Goal: Task Accomplishment & Management: Manage account settings

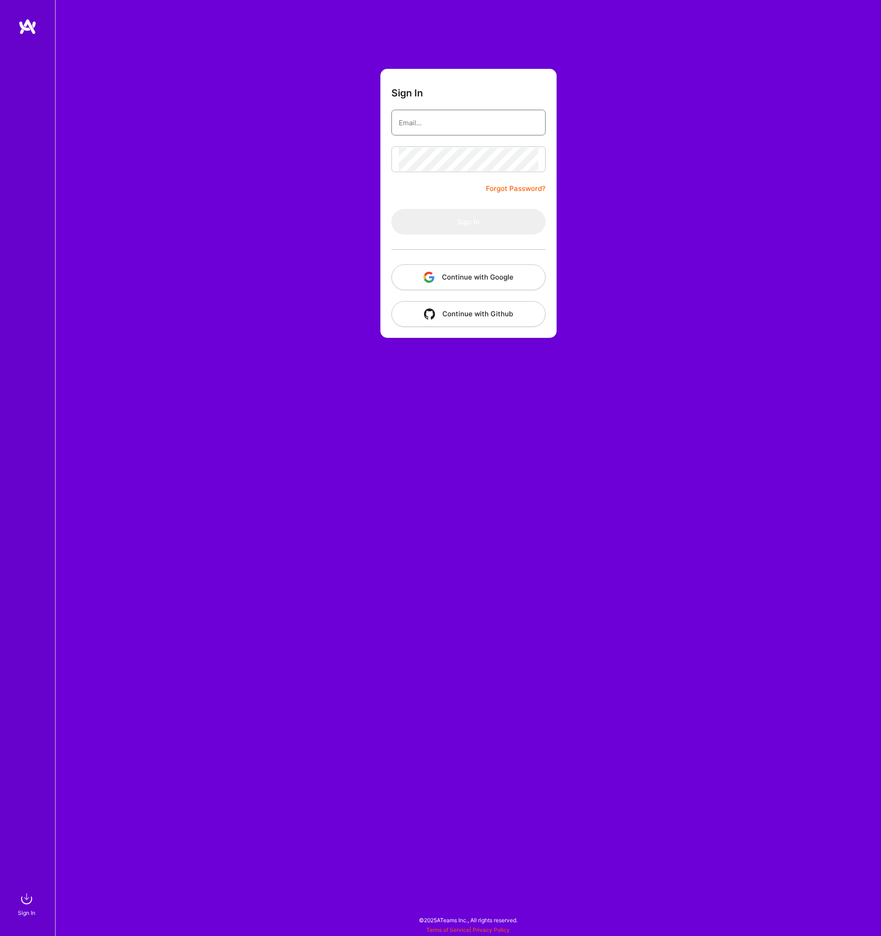
type input "[EMAIL_ADDRESS][DOMAIN_NAME]"
click at [525, 224] on button "Sign In" at bounding box center [469, 222] width 154 height 26
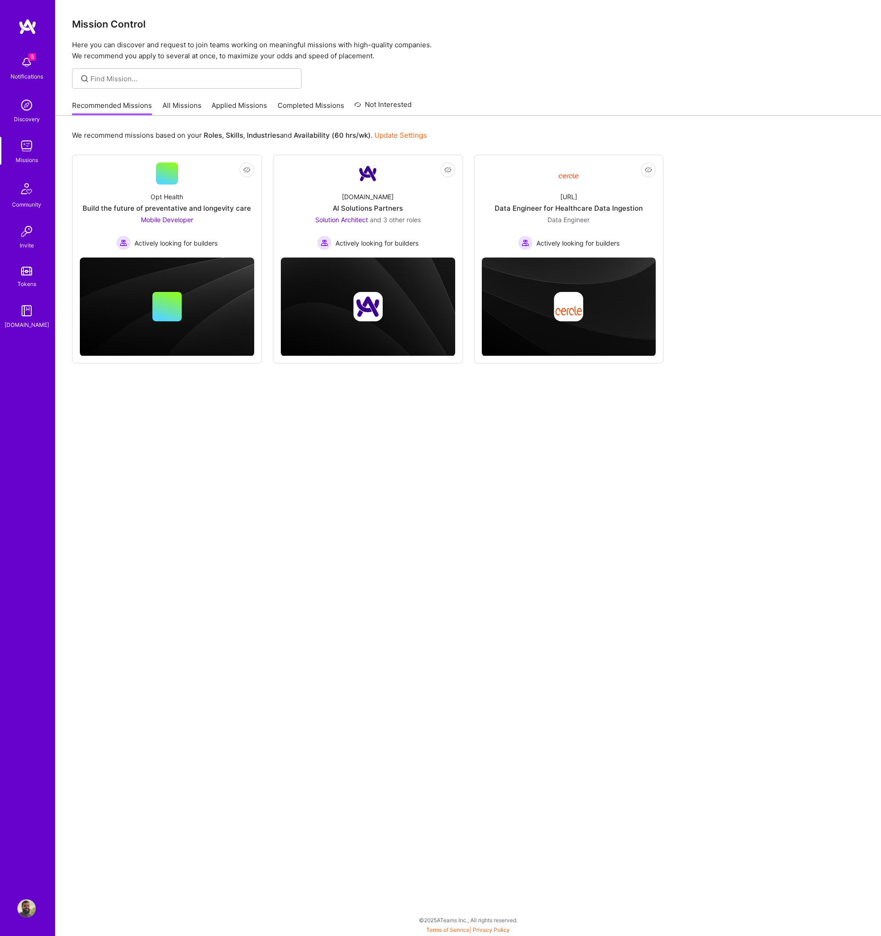
click at [222, 107] on link "Applied Missions" at bounding box center [240, 108] width 56 height 15
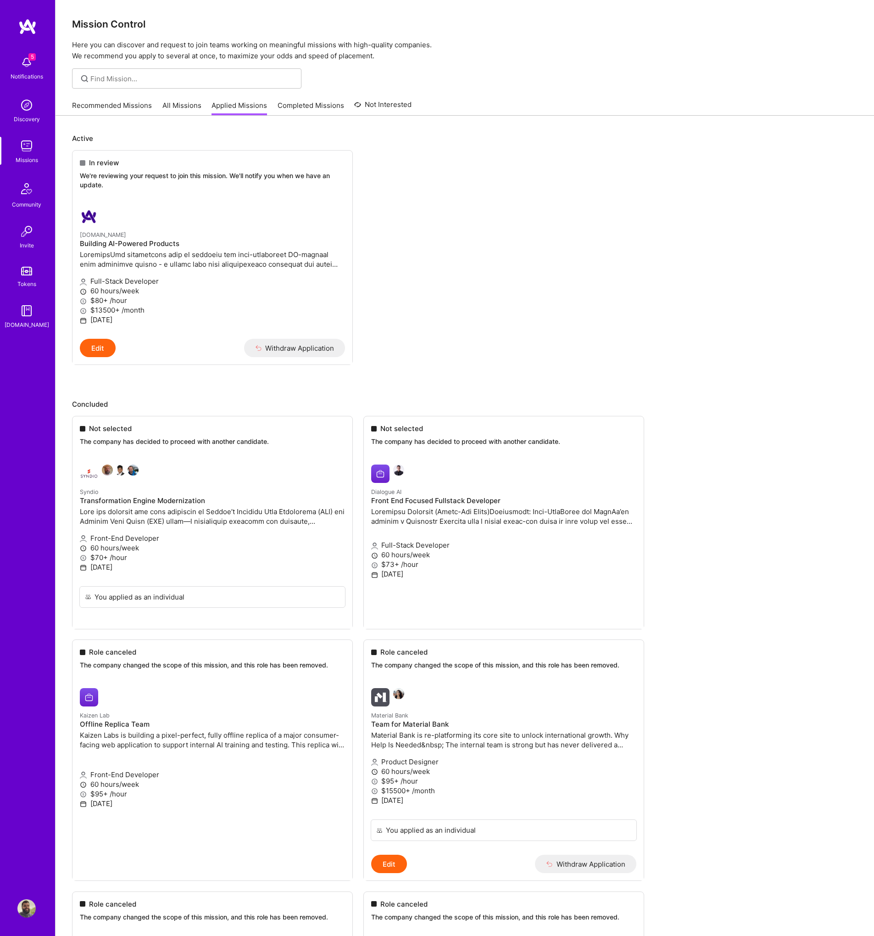
click at [110, 103] on link "Recommended Missions" at bounding box center [112, 108] width 80 height 15
